Goal: Transaction & Acquisition: Purchase product/service

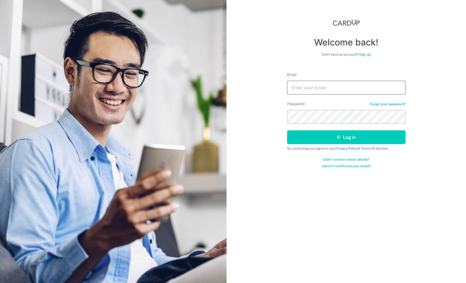
type input "xiaohu_i@yahoo.com"
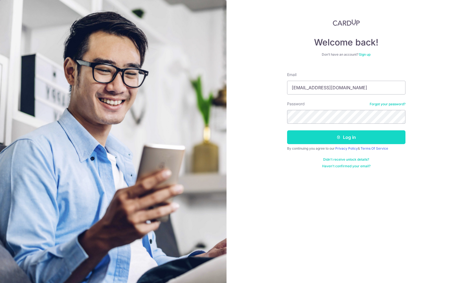
click at [337, 138] on icon "submit" at bounding box center [338, 137] width 4 height 4
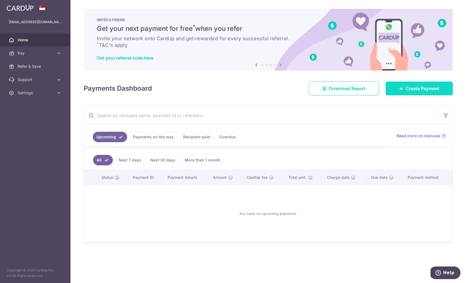
click at [432, 92] on link "Create Payment" at bounding box center [418, 88] width 67 height 14
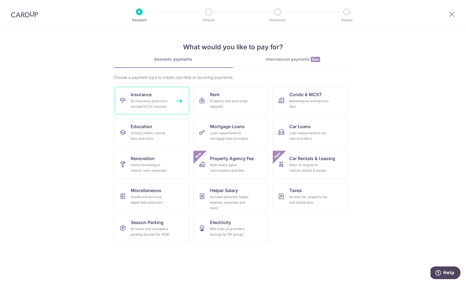
click at [171, 103] on link "Insurance All insurance premiums (except NTUC Income)" at bounding box center [151, 101] width 75 height 28
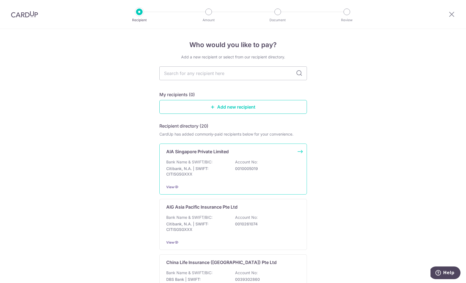
click at [188, 149] on p "AIA Singapore Private Limited" at bounding box center [197, 151] width 62 height 7
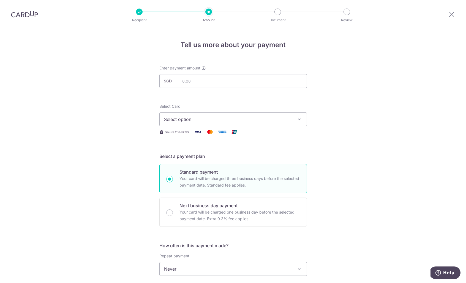
click at [199, 89] on form "Enter payment amount SGD Select Card Select option Add credit card Your Cards *…" at bounding box center [232, 283] width 147 height 436
click at [202, 80] on input "text" at bounding box center [232, 81] width 147 height 14
type input "224.11"
click at [196, 113] on button "Select option" at bounding box center [232, 119] width 147 height 14
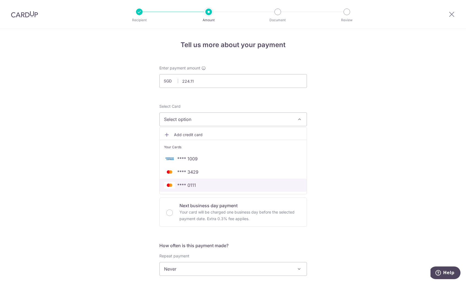
click at [201, 185] on span "**** 0111" at bounding box center [233, 185] width 138 height 7
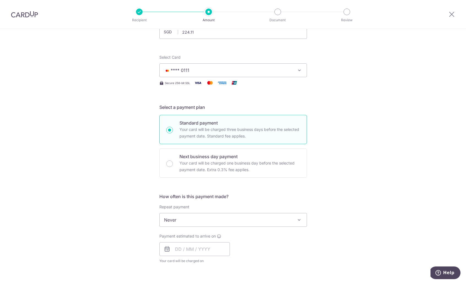
scroll to position [100, 0]
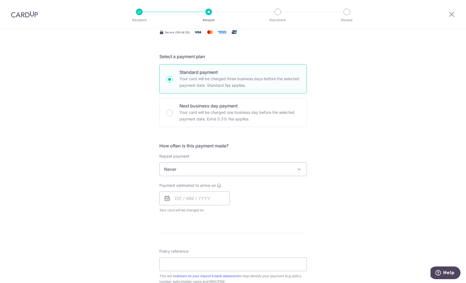
click at [208, 171] on span "Never" at bounding box center [233, 168] width 147 height 13
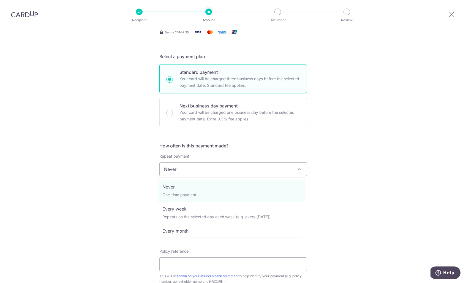
click at [39, 177] on div "Tell us more about your payment Enter payment amount SGD 224.11 224.11 Select C…" at bounding box center [233, 178] width 466 height 498
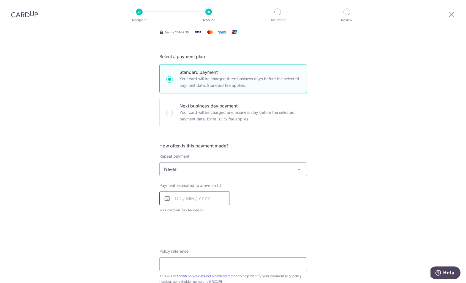
click at [200, 202] on input "text" at bounding box center [194, 198] width 70 height 14
click at [190, 270] on link "21" at bounding box center [192, 270] width 9 height 9
type input "21/10/2025"
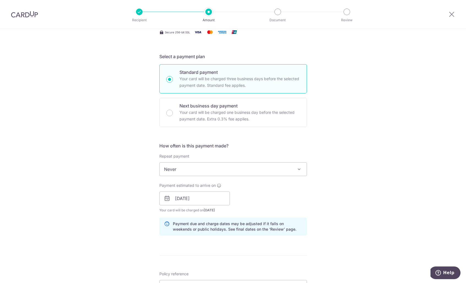
scroll to position [216, 0]
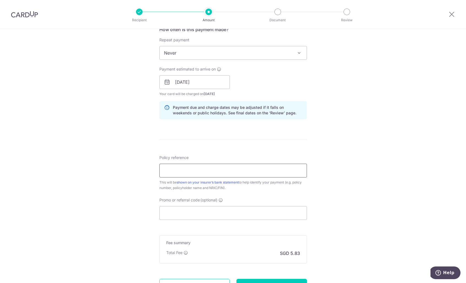
click at [199, 168] on input "Policy reference" at bounding box center [232, 170] width 147 height 14
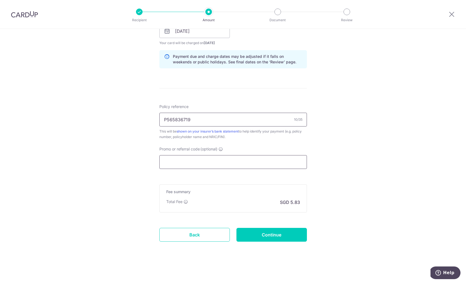
type input "P565836719"
click at [235, 155] on input "Promo or referral code (optional)" at bounding box center [232, 162] width 147 height 14
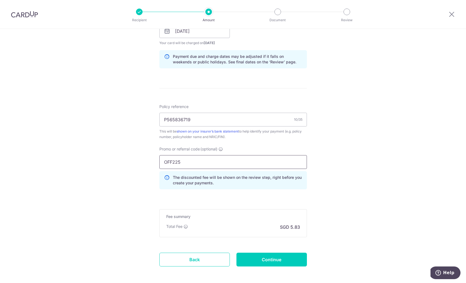
scroll to position [268, 0]
type input "OFF225"
click at [280, 241] on form "Enter payment amount SGD 224.11 224.11 Select Card **** 0111 Add credit card Yo…" at bounding box center [232, 38] width 147 height 483
click at [271, 261] on input "Continue" at bounding box center [271, 258] width 70 height 14
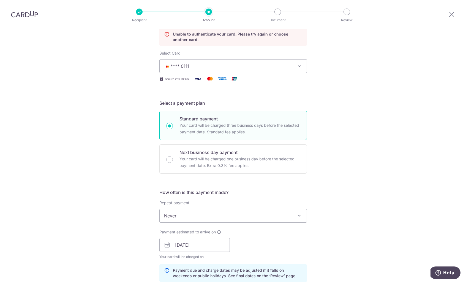
scroll to position [314, 0]
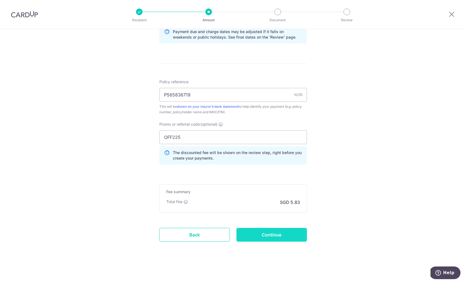
click at [273, 237] on input "Continue" at bounding box center [271, 235] width 70 height 14
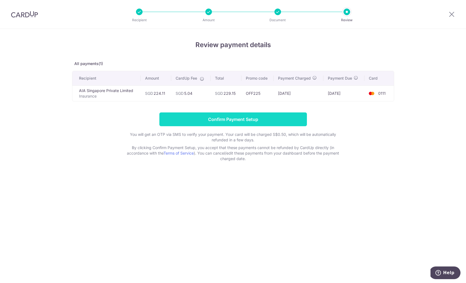
click at [224, 120] on input "Confirm Payment Setup" at bounding box center [232, 119] width 147 height 14
